Goal: Find specific page/section

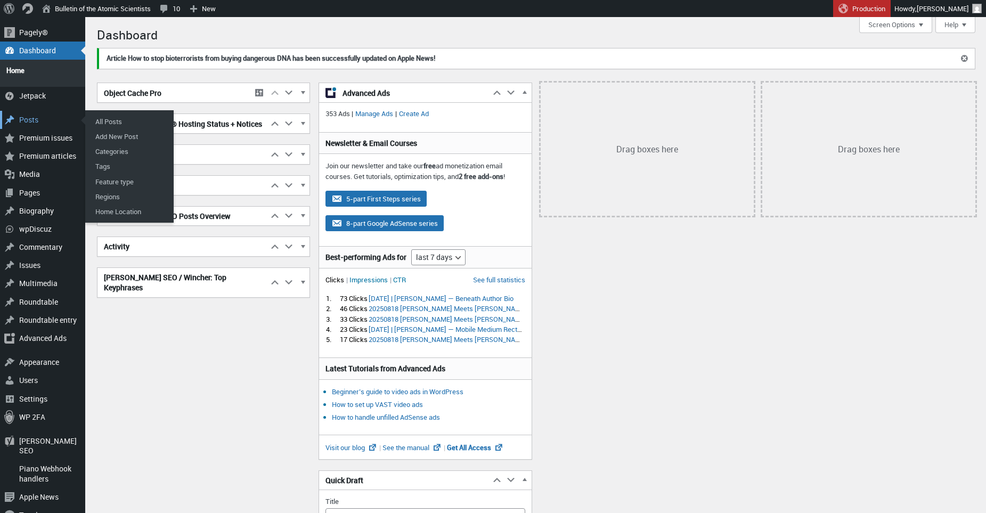
click at [34, 116] on div "Posts" at bounding box center [42, 120] width 85 height 18
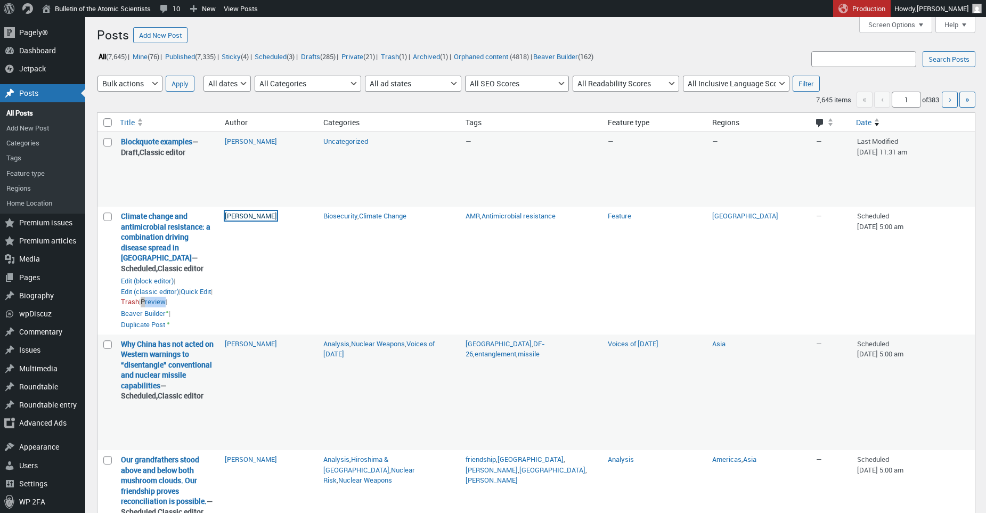
click at [254, 214] on link "[PERSON_NAME]" at bounding box center [251, 216] width 52 height 10
